Goal: Information Seeking & Learning: Learn about a topic

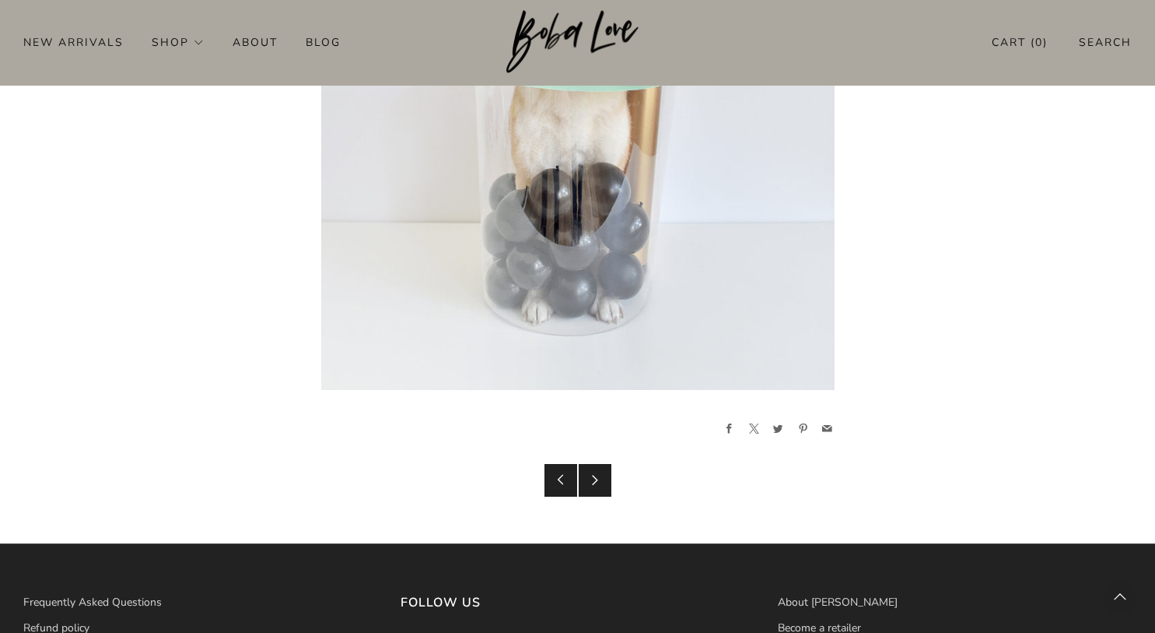
scroll to position [4121, 0]
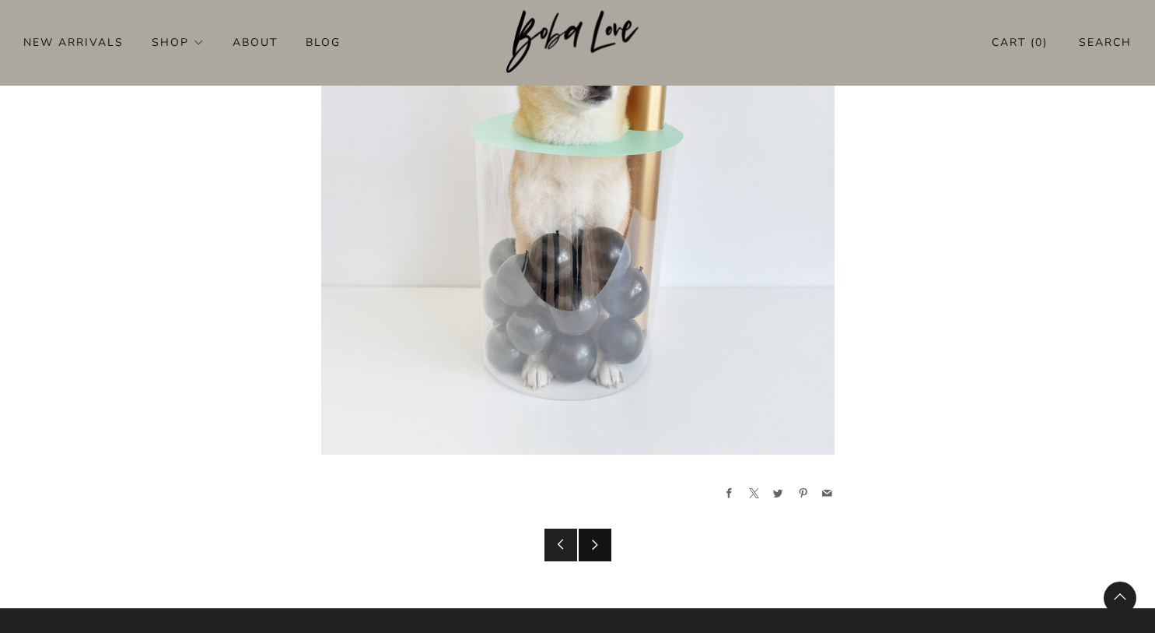
click at [598, 542] on icon at bounding box center [595, 543] width 11 height 11
